Goal: Connect with others: Connect with others

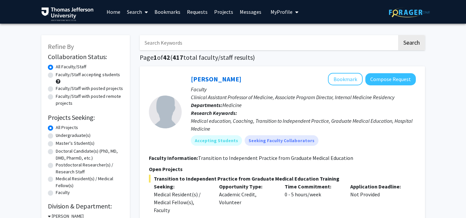
click at [181, 43] on input "Search Keywords" at bounding box center [268, 42] width 257 height 15
click at [398, 35] on button "Search" at bounding box center [411, 42] width 27 height 15
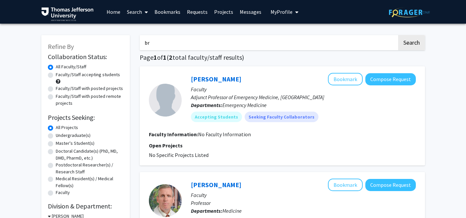
type input "b"
type input "[PERSON_NAME]"
click at [398, 35] on button "Search" at bounding box center [411, 42] width 27 height 15
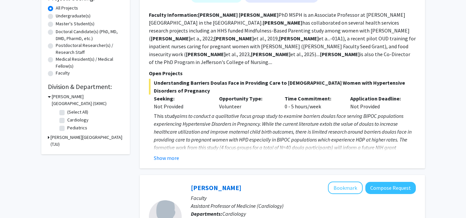
scroll to position [120, 0]
click at [177, 153] on button "Show more" at bounding box center [166, 157] width 25 height 8
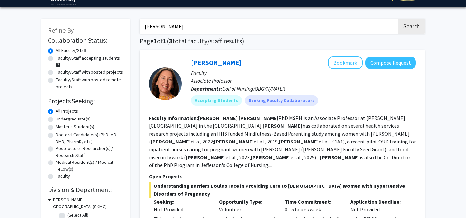
scroll to position [14, 0]
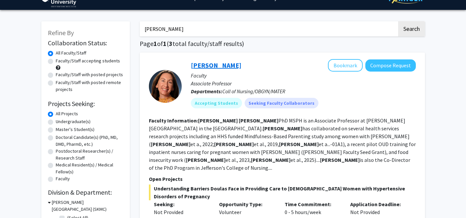
click at [208, 67] on link "[PERSON_NAME]" at bounding box center [216, 65] width 51 height 8
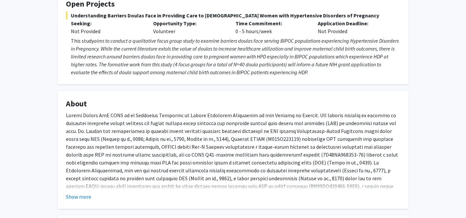
scroll to position [130, 0]
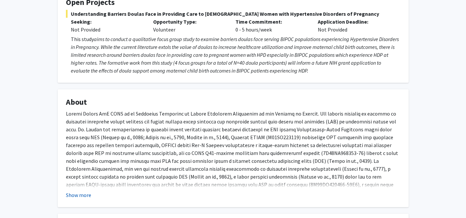
click at [79, 198] on button "Show more" at bounding box center [78, 195] width 25 height 8
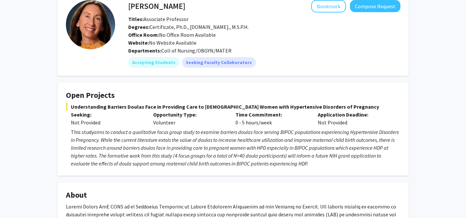
scroll to position [0, 0]
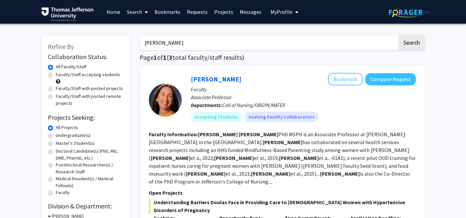
drag, startPoint x: 192, startPoint y: 46, endPoint x: 83, endPoint y: 46, distance: 108.9
type input "[PERSON_NAME]"
click at [398, 35] on button "Search" at bounding box center [411, 42] width 27 height 15
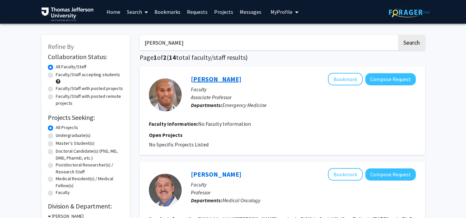
click at [195, 77] on link "[PERSON_NAME]" at bounding box center [216, 79] width 51 height 8
drag, startPoint x: 174, startPoint y: 40, endPoint x: 136, endPoint y: 39, distance: 37.7
click at [398, 35] on button "Search" at bounding box center [411, 42] width 27 height 15
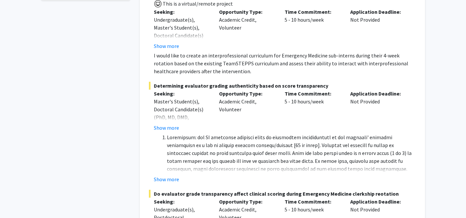
scroll to position [258, 0]
click at [167, 175] on button "Show more" at bounding box center [166, 179] width 25 height 8
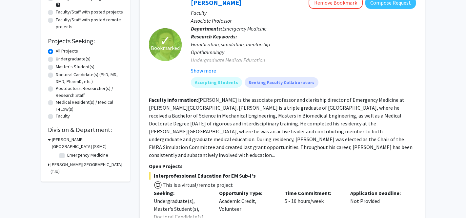
scroll to position [0, 0]
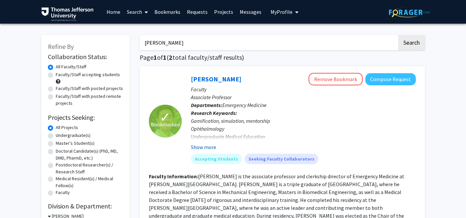
click at [192, 145] on button "Show more" at bounding box center [203, 147] width 25 height 8
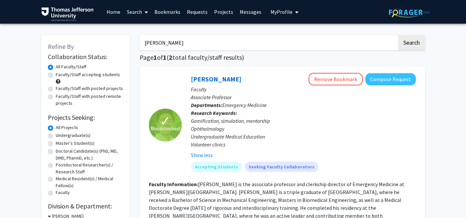
drag, startPoint x: 205, startPoint y: 45, endPoint x: 137, endPoint y: 46, distance: 67.6
type input "X"
click at [398, 35] on button "Search" at bounding box center [411, 42] width 27 height 15
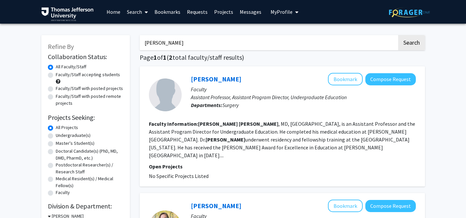
drag, startPoint x: 176, startPoint y: 42, endPoint x: 116, endPoint y: 42, distance: 60.3
click at [116, 42] on div "Refine By Collaboration Status: Collaboration Status All Faculty/Staff Collabor…" at bounding box center [233, 187] width 394 height 317
type input "[PERSON_NAME]"
click at [398, 35] on button "Search" at bounding box center [411, 42] width 27 height 15
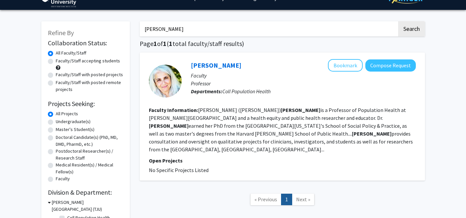
scroll to position [16, 0]
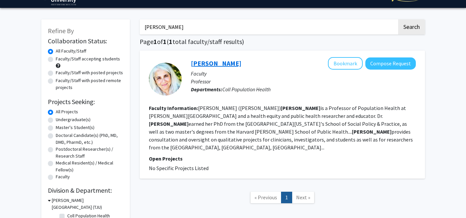
click at [213, 64] on link "[PERSON_NAME]" at bounding box center [216, 63] width 51 height 8
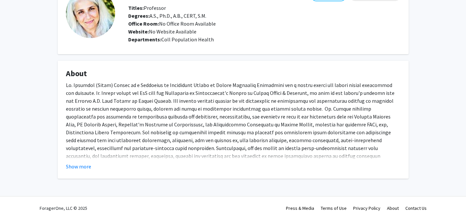
scroll to position [49, 0]
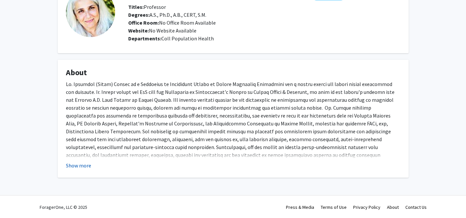
click at [83, 168] on button "Show more" at bounding box center [78, 165] width 25 height 8
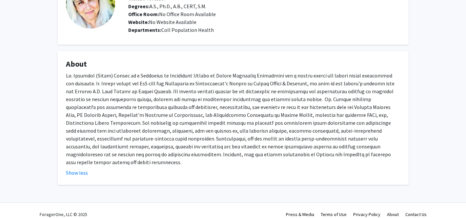
scroll to position [0, 0]
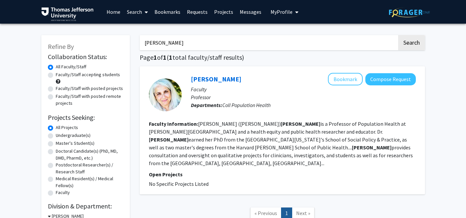
drag, startPoint x: 203, startPoint y: 43, endPoint x: 95, endPoint y: 42, distance: 108.2
click at [95, 42] on div "Refine By Collaboration Status: Collaboration Status All Faculty/Staff Collabor…" at bounding box center [233, 136] width 394 height 215
click at [398, 35] on button "Search" at bounding box center [411, 42] width 27 height 15
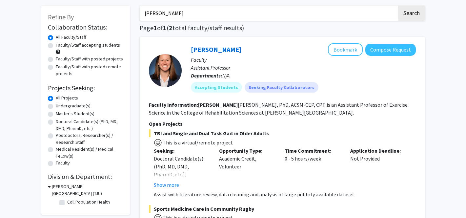
scroll to position [32, 0]
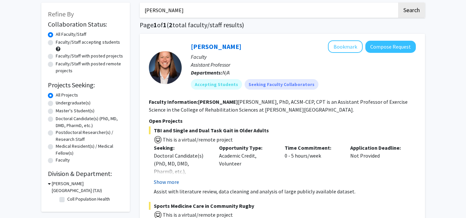
click at [172, 184] on button "Show more" at bounding box center [166, 182] width 25 height 8
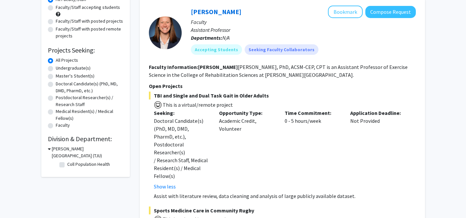
scroll to position [0, 0]
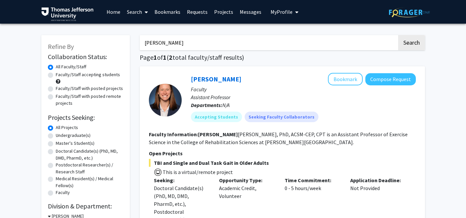
drag, startPoint x: 187, startPoint y: 46, endPoint x: 105, endPoint y: 47, distance: 81.7
drag, startPoint x: 198, startPoint y: 40, endPoint x: 125, endPoint y: 40, distance: 73.1
type input "[PERSON_NAME]"
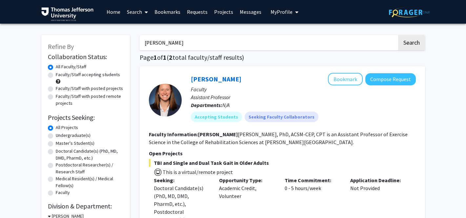
click at [398, 35] on button "Search" at bounding box center [411, 42] width 27 height 15
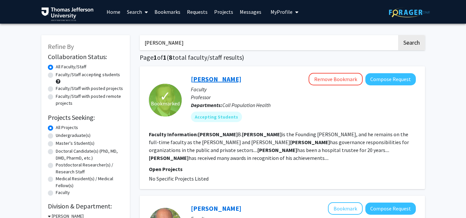
click at [208, 79] on link "[PERSON_NAME]" at bounding box center [216, 79] width 51 height 8
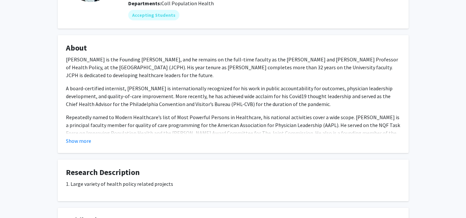
scroll to position [85, 0]
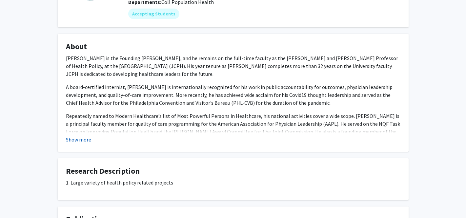
click at [83, 138] on button "Show more" at bounding box center [78, 139] width 25 height 8
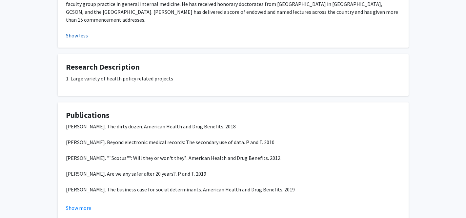
scroll to position [483, 0]
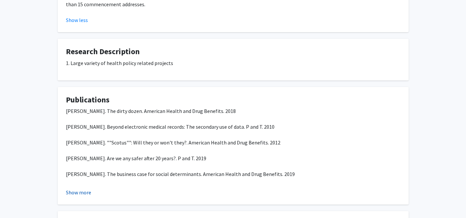
click at [80, 188] on button "Show more" at bounding box center [78, 192] width 25 height 8
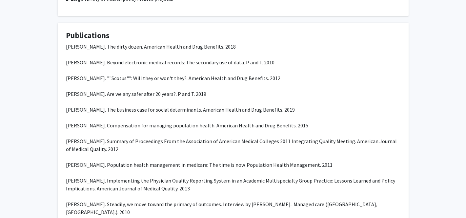
scroll to position [548, 0]
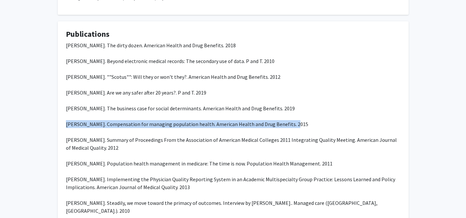
drag, startPoint x: 65, startPoint y: 108, endPoint x: 290, endPoint y: 111, distance: 225.6
copy div "[PERSON_NAME]. Compensation for managing population health. American Health and…"
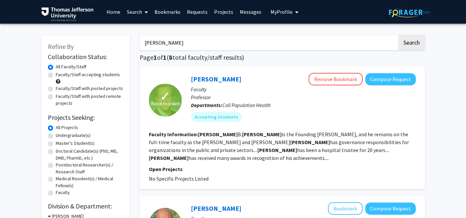
drag, startPoint x: 181, startPoint y: 41, endPoint x: 89, endPoint y: 41, distance: 92.5
type input "[PERSON_NAME]"
click at [398, 35] on button "Search" at bounding box center [411, 42] width 27 height 15
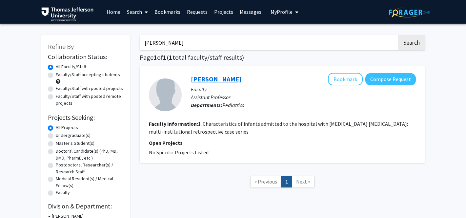
click at [210, 79] on link "[PERSON_NAME]" at bounding box center [216, 79] width 51 height 8
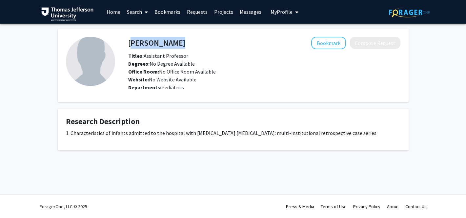
drag, startPoint x: 129, startPoint y: 40, endPoint x: 178, endPoint y: 41, distance: 49.5
click at [178, 41] on div "[PERSON_NAME] Bookmark Compose Request" at bounding box center [264, 43] width 282 height 12
copy h4 "[PERSON_NAME]"
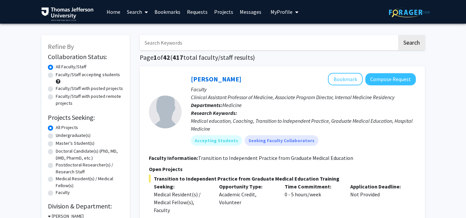
click at [173, 46] on input "Search Keywords" at bounding box center [268, 42] width 257 height 15
type input "[PERSON_NAME]"
click at [398, 35] on button "Search" at bounding box center [411, 42] width 27 height 15
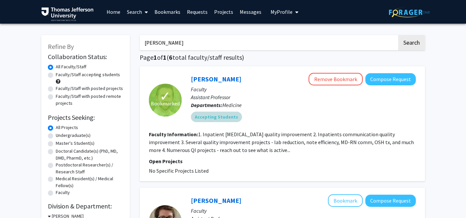
scroll to position [23, 0]
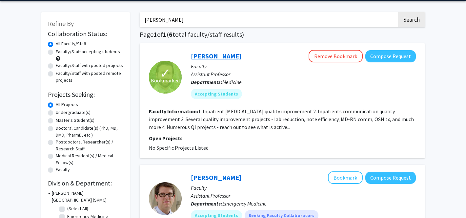
click at [208, 55] on link "[PERSON_NAME]" at bounding box center [216, 56] width 51 height 8
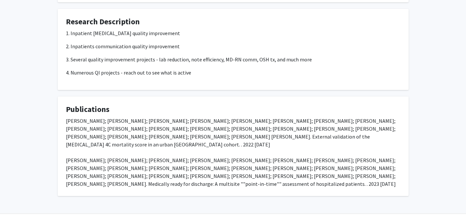
scroll to position [111, 0]
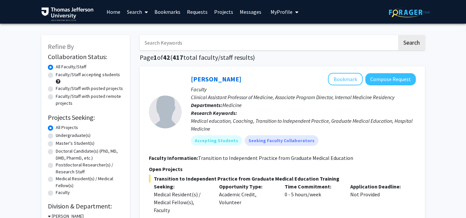
click at [189, 45] on input "Search Keywords" at bounding box center [268, 42] width 257 height 15
type input "[PERSON_NAME]"
click at [398, 35] on button "Search" at bounding box center [411, 42] width 27 height 15
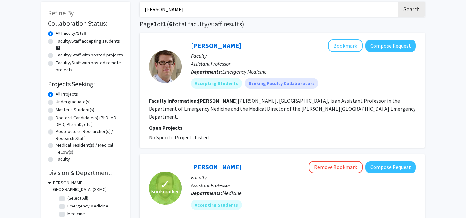
scroll to position [43, 0]
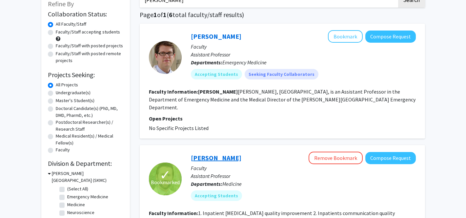
click at [208, 153] on link "[PERSON_NAME]" at bounding box center [216, 157] width 51 height 8
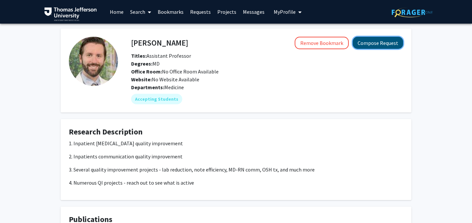
click at [381, 46] on button "Compose Request" at bounding box center [378, 43] width 51 height 12
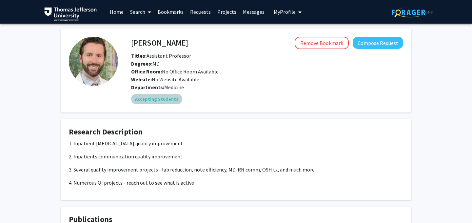
click at [243, 102] on div "Accepting Students" at bounding box center [267, 98] width 275 height 13
click at [191, 122] on fg-card "Research Description 1. Inpatient heart failure quality improvement 2. Inpatien…" at bounding box center [236, 159] width 351 height 81
